Goal: Task Accomplishment & Management: Use online tool/utility

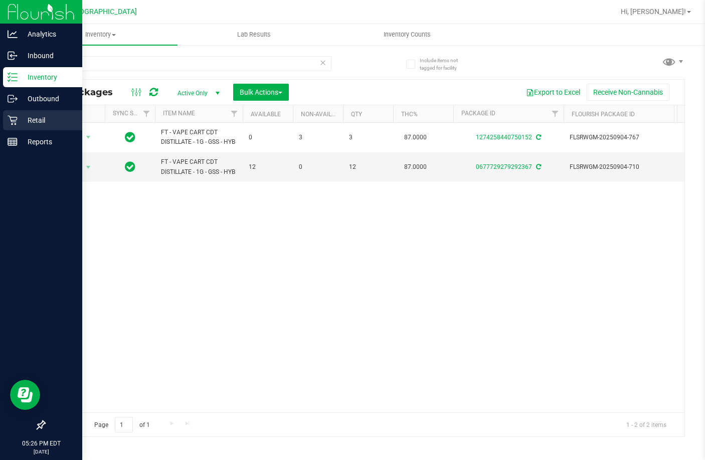
click at [20, 121] on p "Retail" at bounding box center [48, 120] width 60 height 12
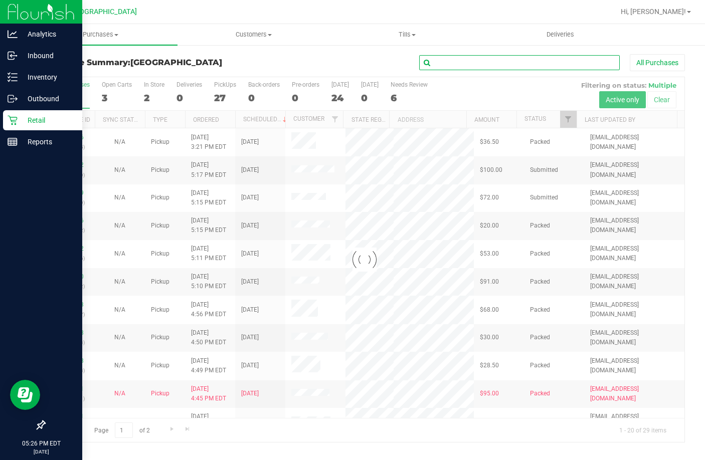
click at [464, 64] on input "text" at bounding box center [519, 62] width 201 height 15
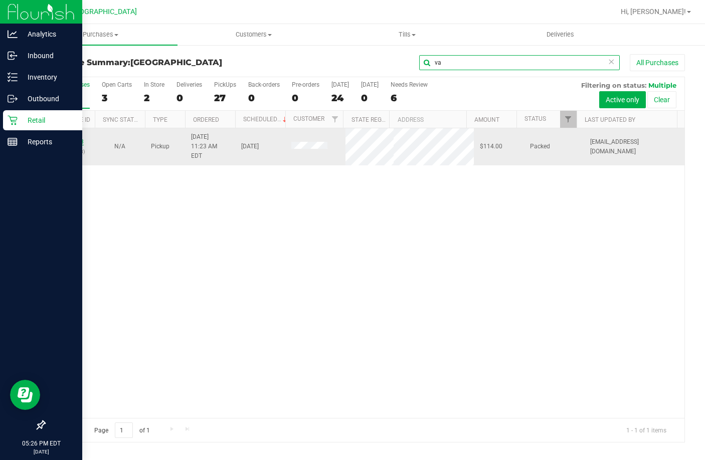
type input "va"
click at [80, 138] on link "11972493" at bounding box center [70, 141] width 28 height 7
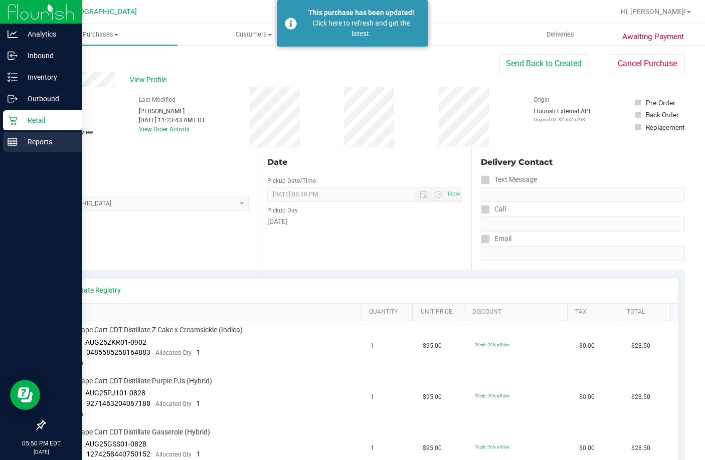
click at [23, 141] on p "Reports" at bounding box center [48, 142] width 60 height 12
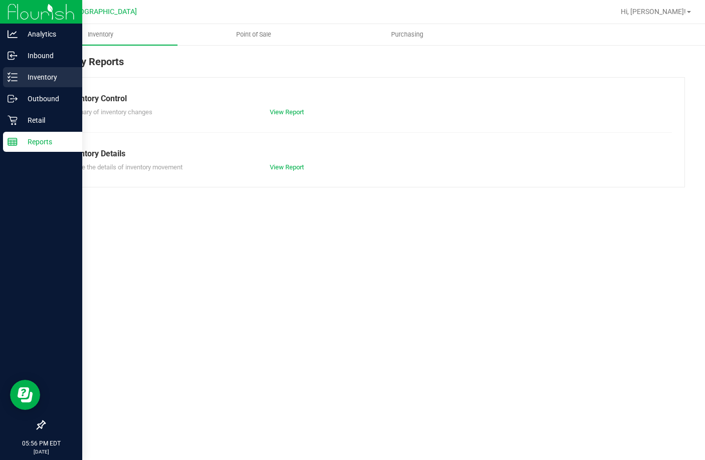
click at [26, 73] on p "Inventory" at bounding box center [48, 77] width 60 height 12
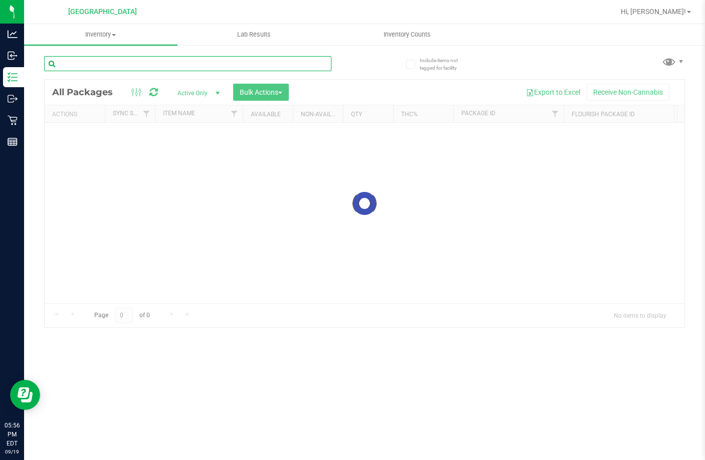
click at [216, 59] on input "text" at bounding box center [187, 63] width 287 height 15
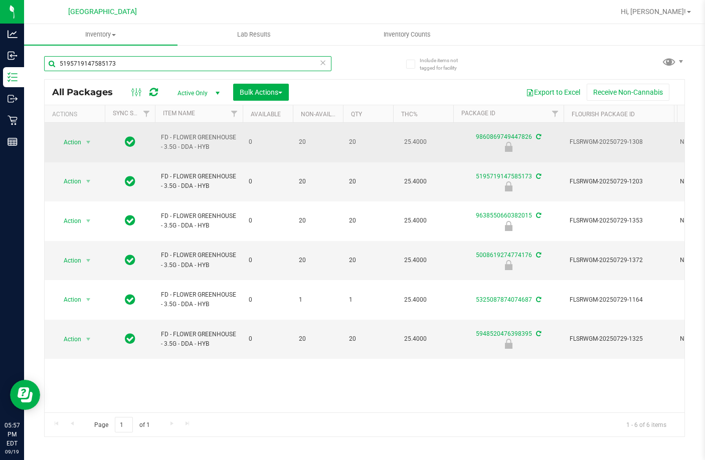
type input "5195719147585173"
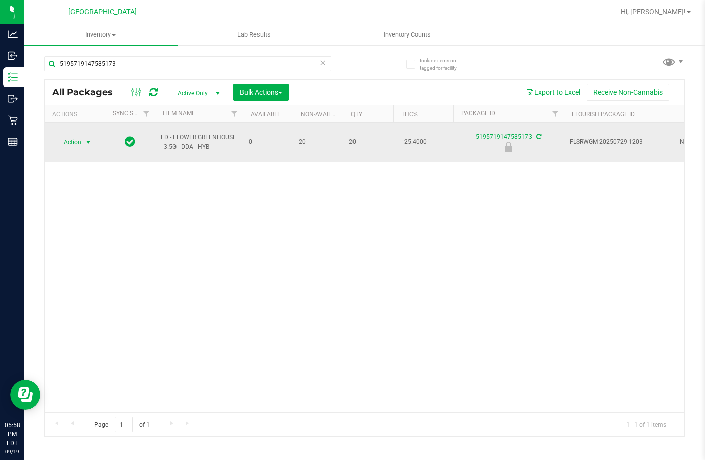
click at [90, 138] on span "select" at bounding box center [88, 142] width 8 height 8
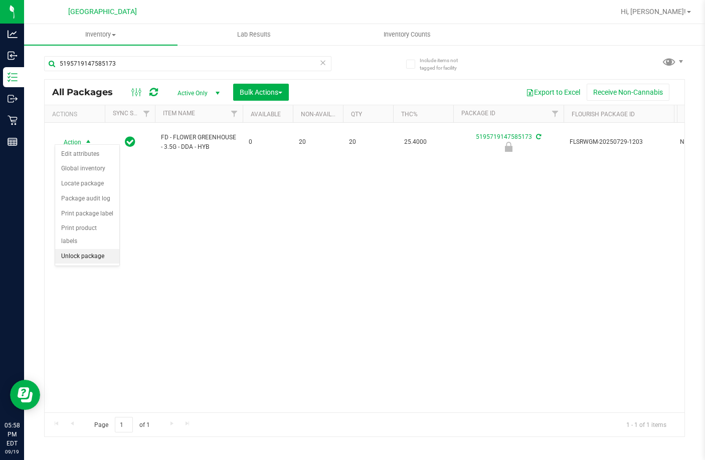
click at [96, 249] on li "Unlock package" at bounding box center [87, 256] width 64 height 15
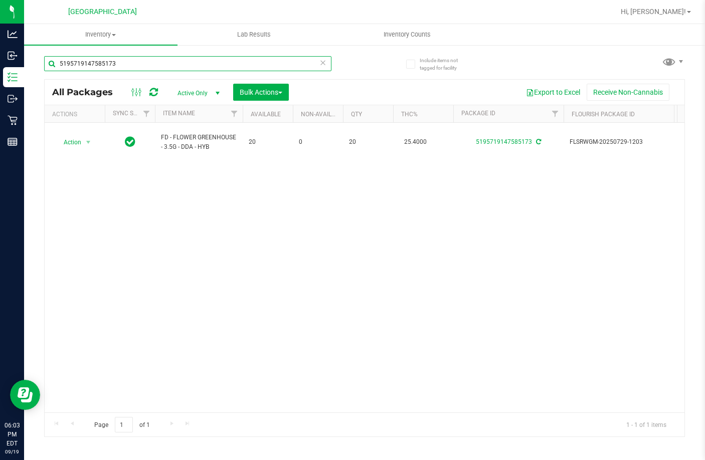
click at [184, 56] on input "5195719147585173" at bounding box center [187, 63] width 287 height 15
type input "pj1"
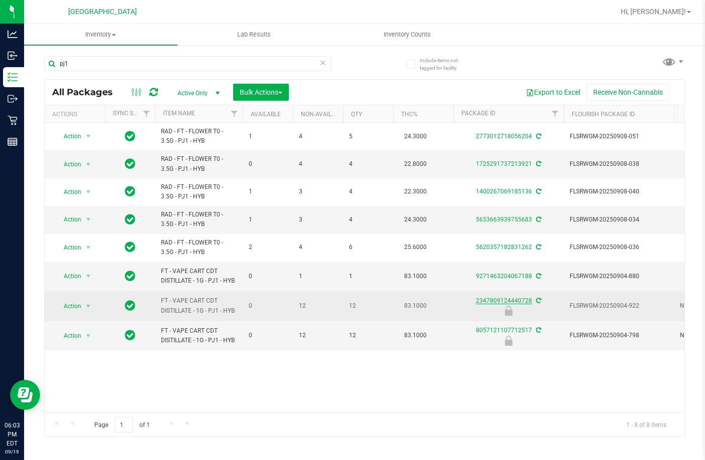
click at [515, 302] on link "2347809124440728" at bounding box center [504, 300] width 56 height 7
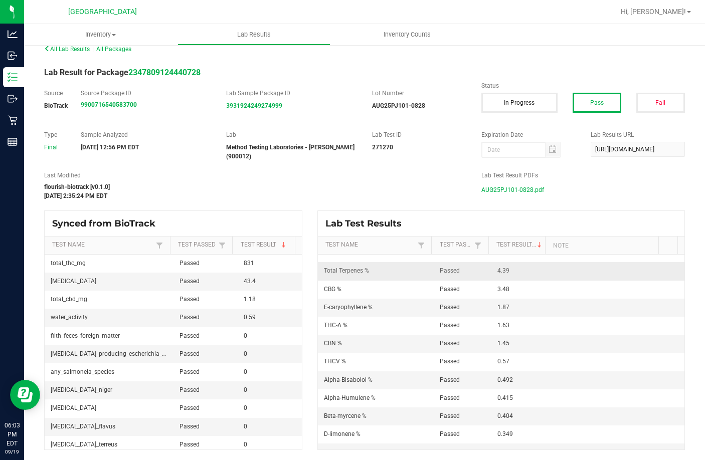
scroll to position [63, 0]
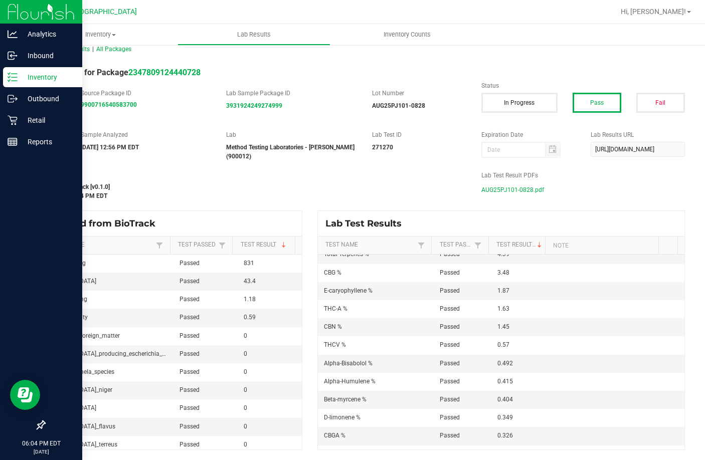
click at [69, 81] on p "Inventory" at bounding box center [48, 77] width 60 height 12
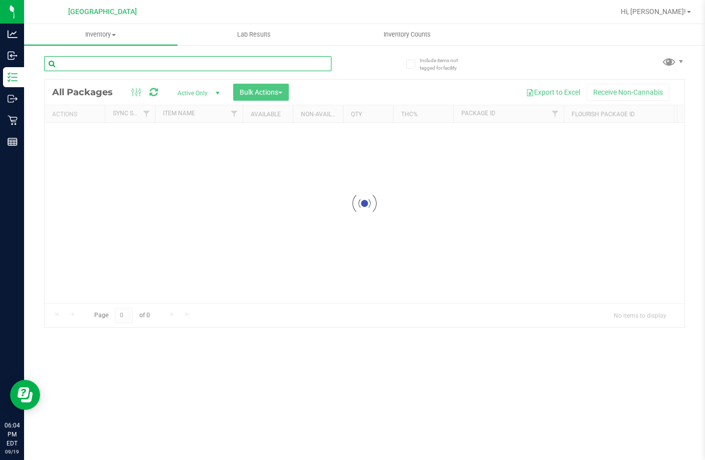
click at [212, 61] on input "text" at bounding box center [187, 63] width 287 height 15
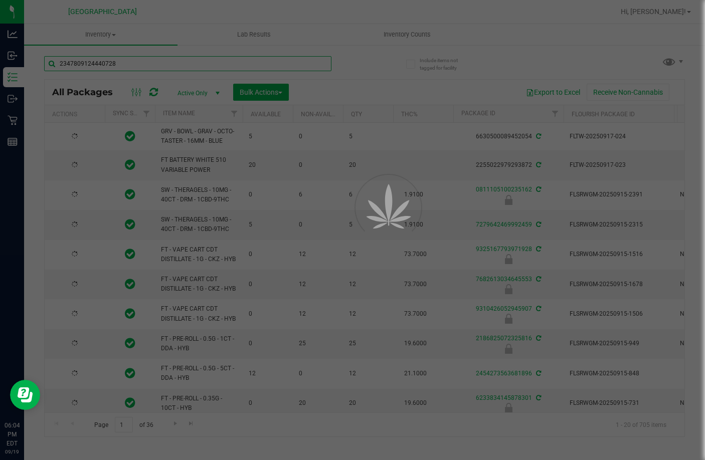
type input "2347809124440728"
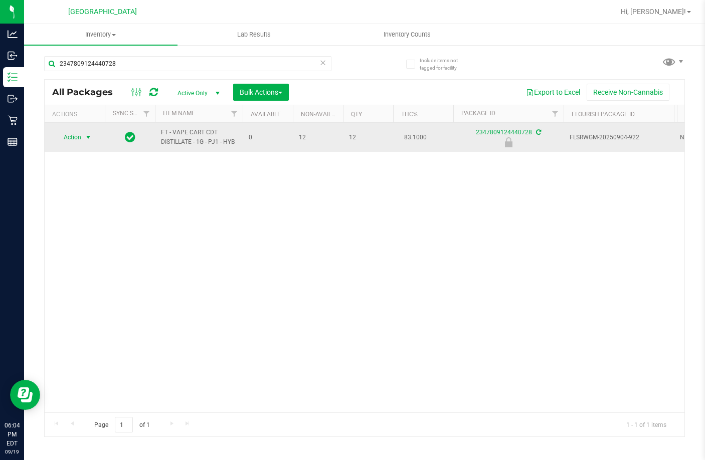
click at [83, 136] on span "select" at bounding box center [88, 137] width 13 height 14
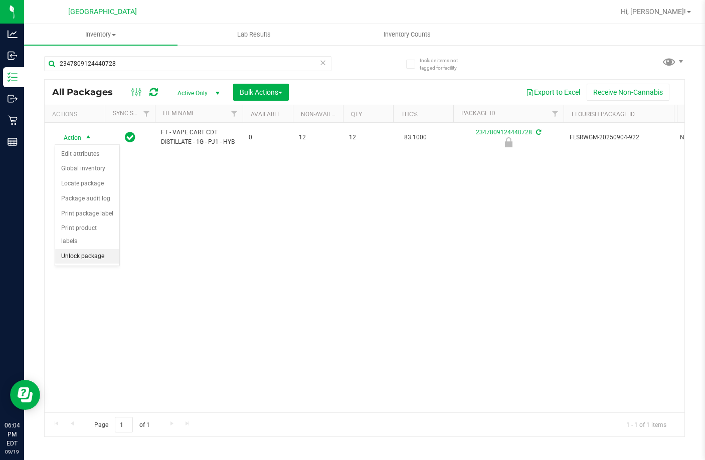
click at [87, 249] on li "Unlock package" at bounding box center [87, 256] width 64 height 15
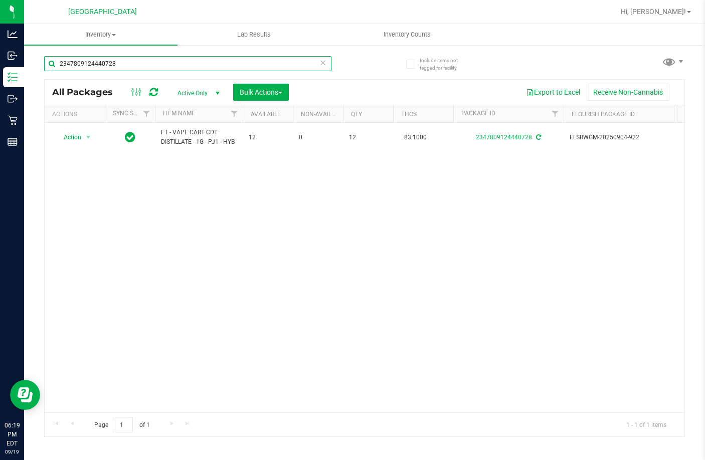
click at [235, 63] on input "2347809124440728" at bounding box center [187, 63] width 287 height 15
click at [138, 63] on input "2347809124440728" at bounding box center [187, 63] width 287 height 15
type input "AUG25AML01-0819"
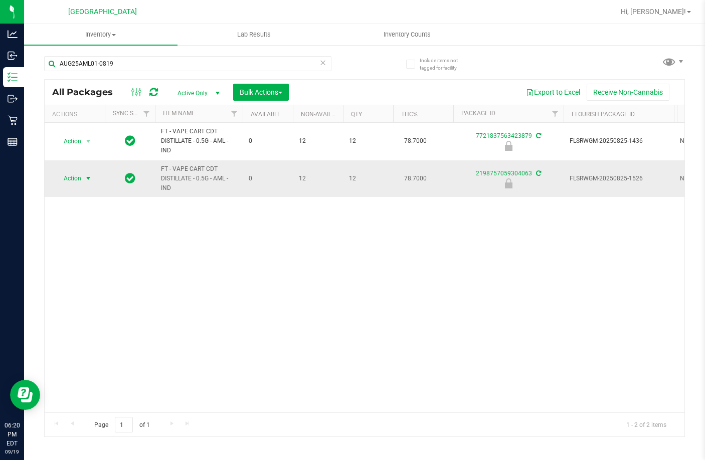
click at [85, 178] on span "select" at bounding box center [88, 178] width 8 height 8
click at [92, 290] on li "Unlock package" at bounding box center [87, 297] width 64 height 15
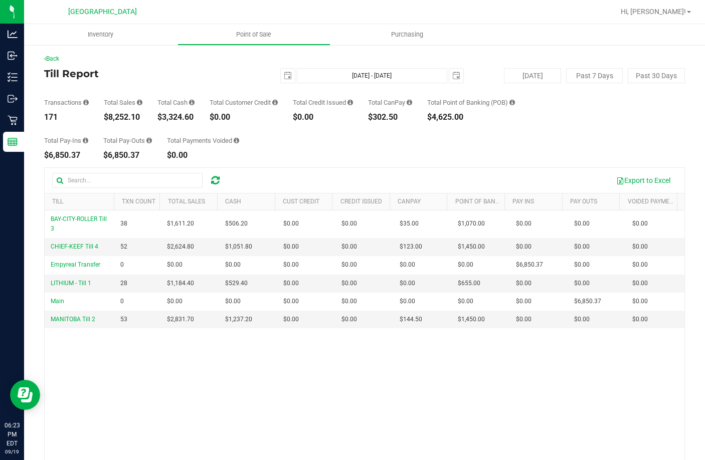
click at [563, 169] on div "Back Till Report 2025-09-19 Sep 19, 2025 - Sep 19, 2025 2025-09-19 Today Past 7…" at bounding box center [364, 289] width 641 height 471
